Goal: Task Accomplishment & Management: Manage account settings

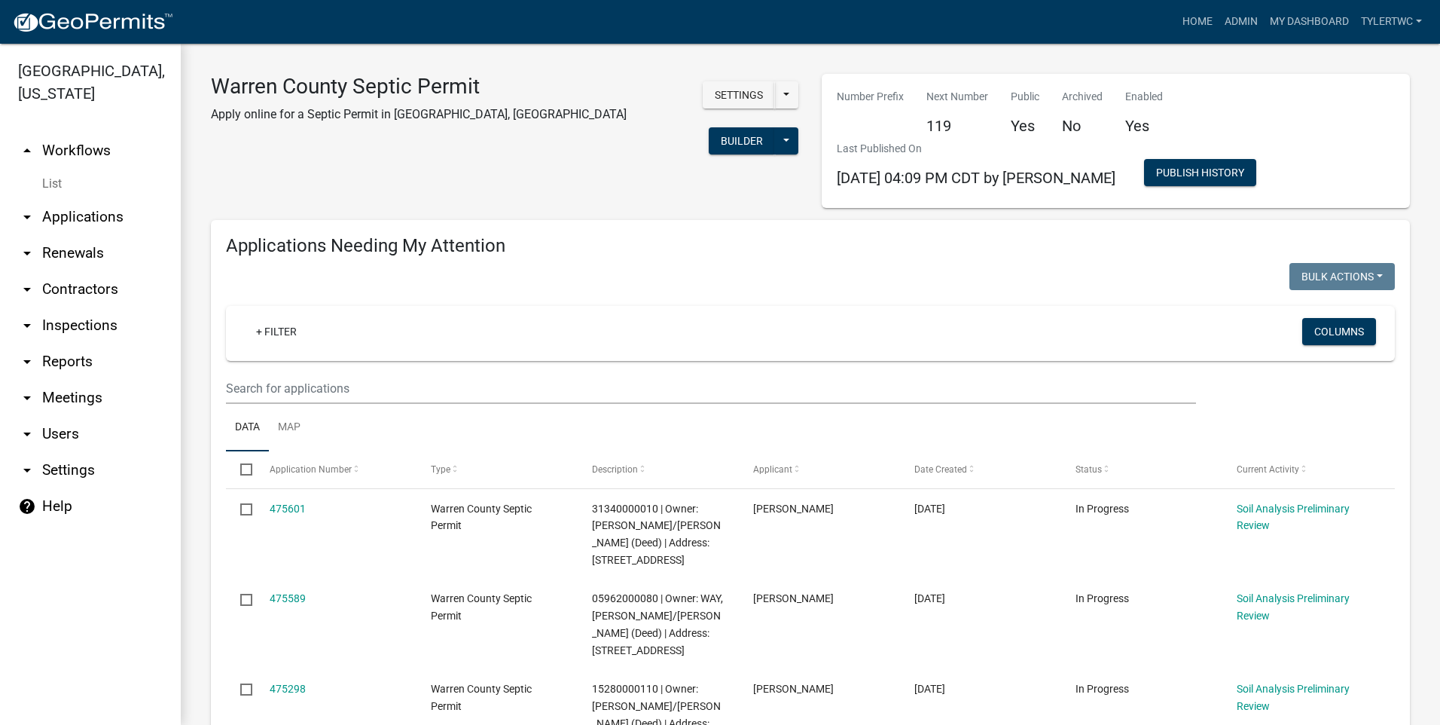
select select "2: 50"
select select "3: 100"
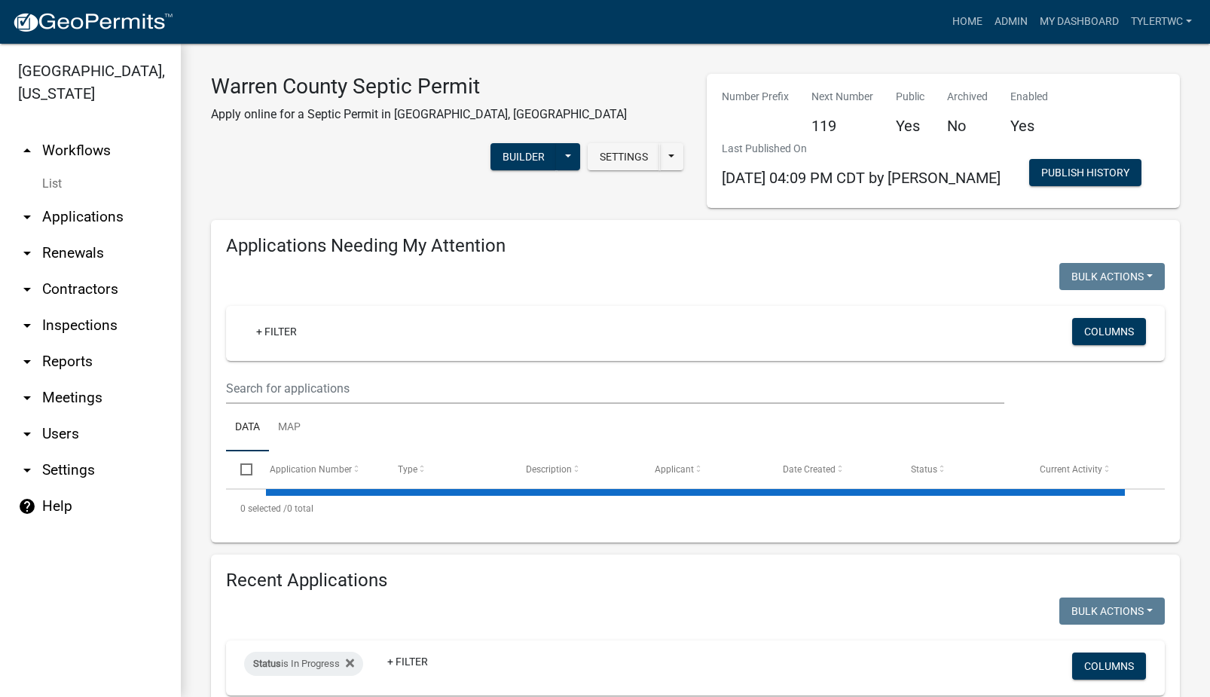
select select "2: 50"
select select "3: 100"
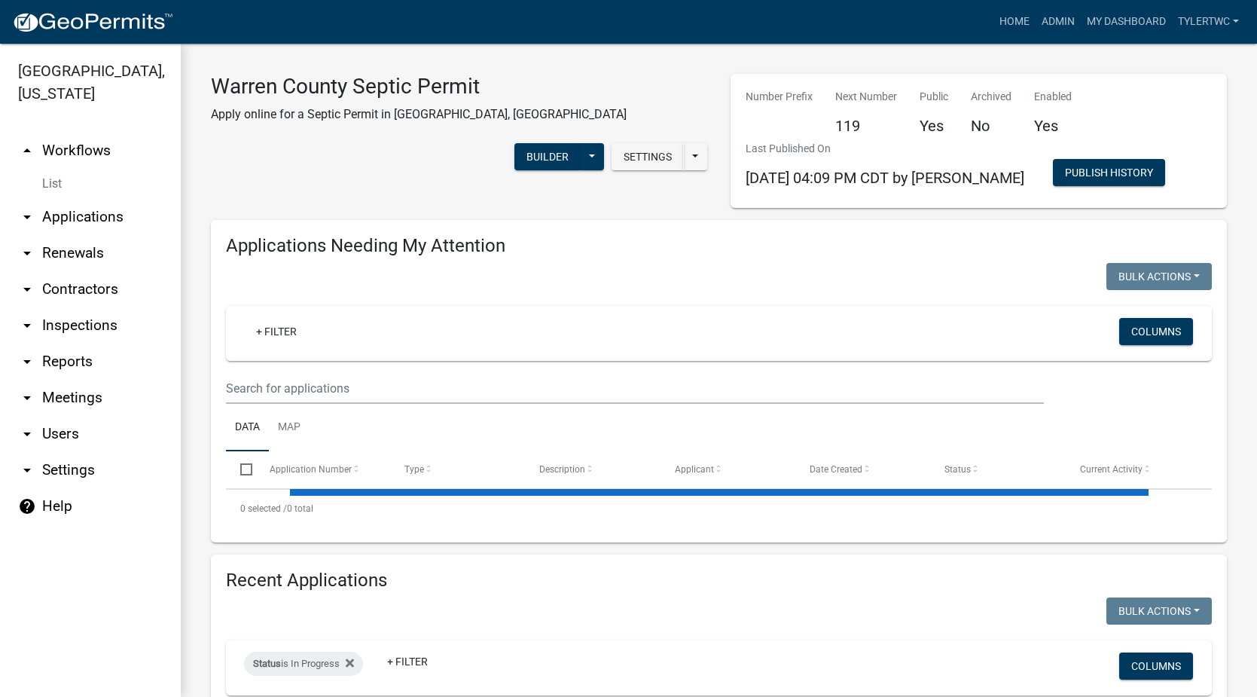
select select "2: 50"
select select "3: 100"
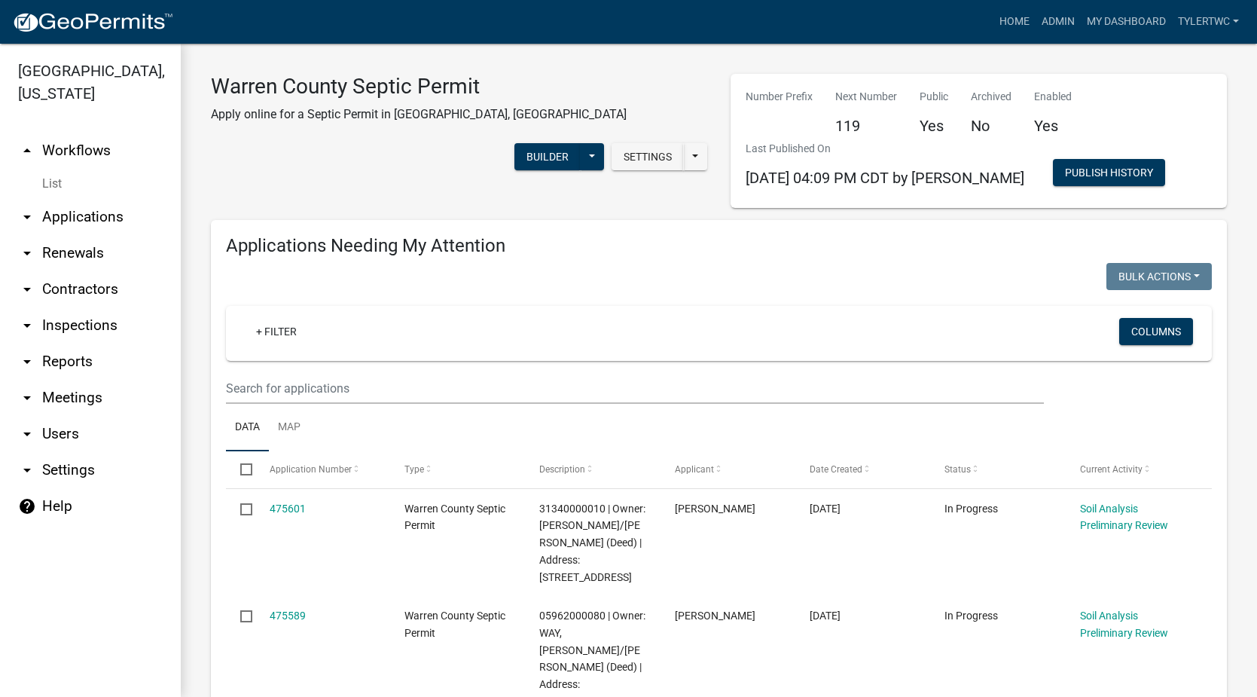
scroll to position [175, 0]
